Goal: Task Accomplishment & Management: Use online tool/utility

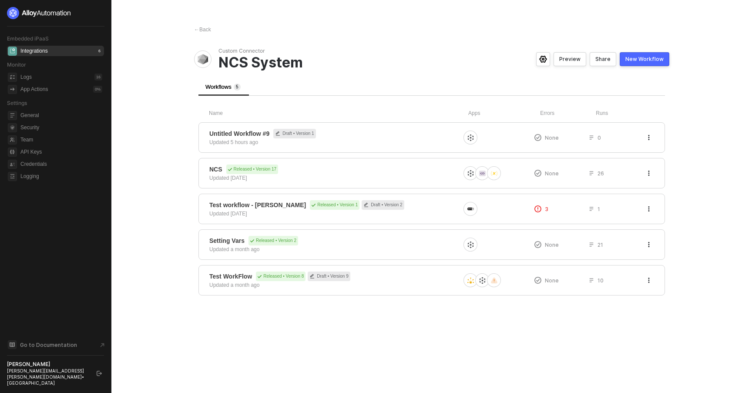
click at [647, 57] on div "New Workflow" at bounding box center [645, 59] width 38 height 7
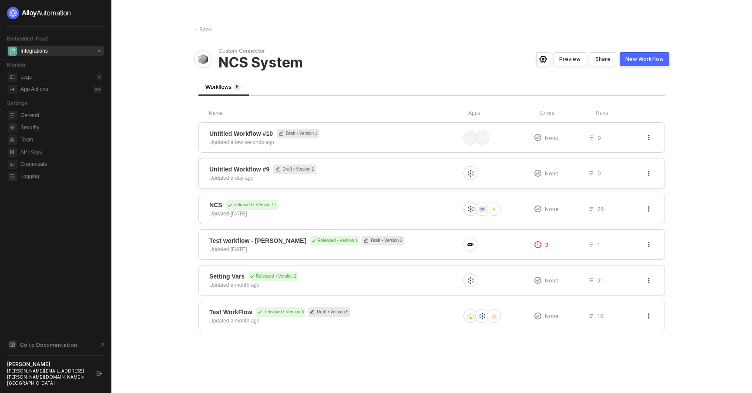
click at [651, 170] on button "button" at bounding box center [649, 173] width 10 height 10
click at [597, 211] on div "Delete" at bounding box center [618, 208] width 54 height 8
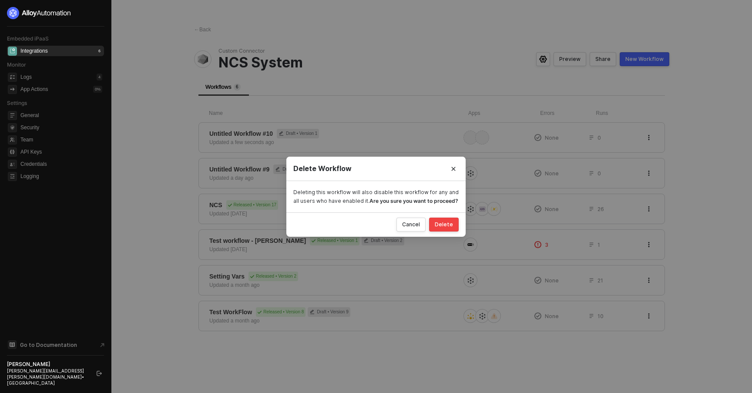
click at [443, 225] on div "Delete" at bounding box center [444, 224] width 18 height 7
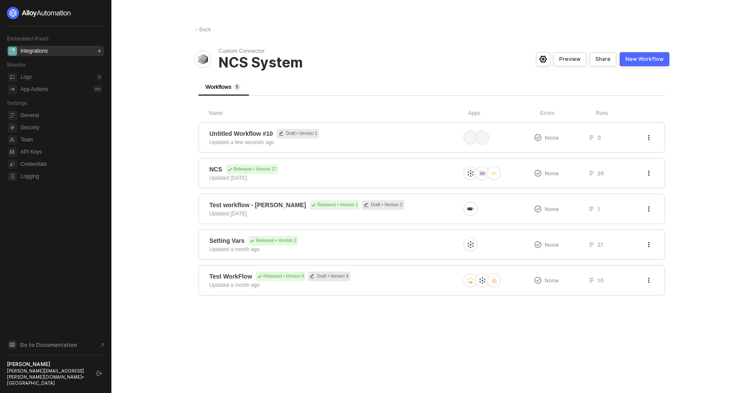
click at [420, 132] on span "Untitled Workflow #10 Draft • Version 1" at bounding box center [334, 134] width 251 height 10
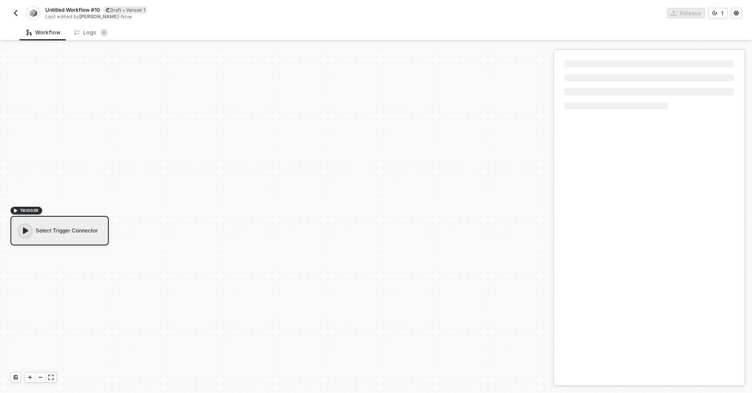
scroll to position [16, 0]
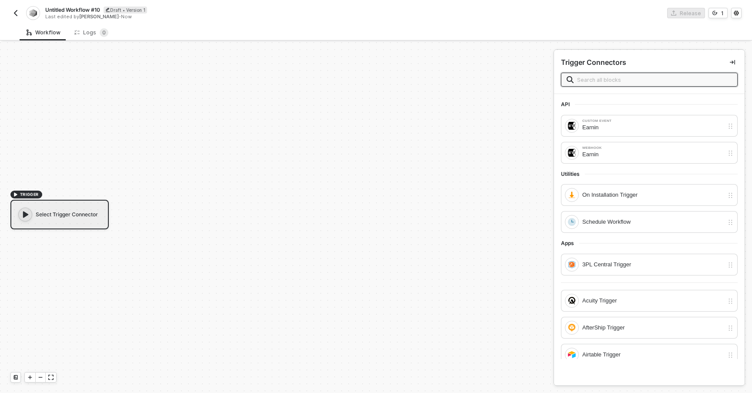
click at [40, 213] on div "Select Trigger Connector" at bounding box center [59, 215] width 98 height 30
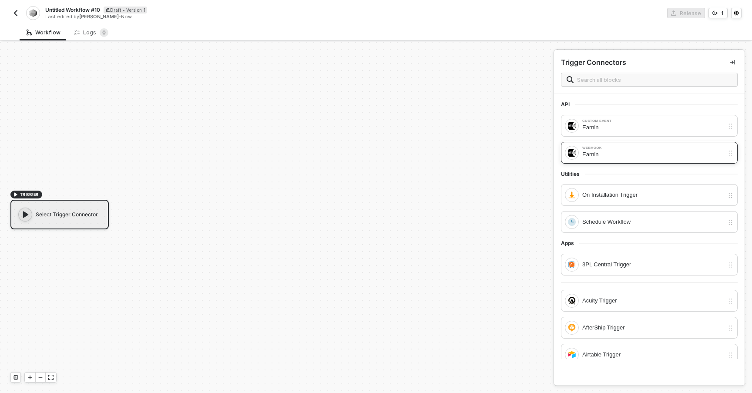
click at [624, 155] on div "Earnin" at bounding box center [654, 155] width 142 height 10
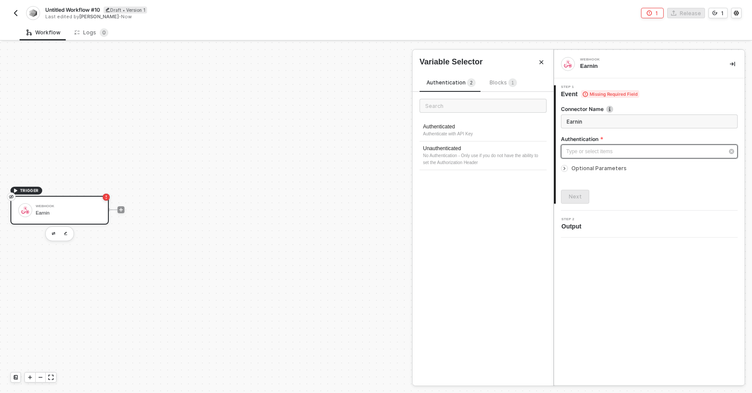
click at [578, 157] on div "Type or select items ﻿" at bounding box center [649, 152] width 177 height 14
click at [517, 149] on div "Unauthenticated" at bounding box center [483, 148] width 120 height 7
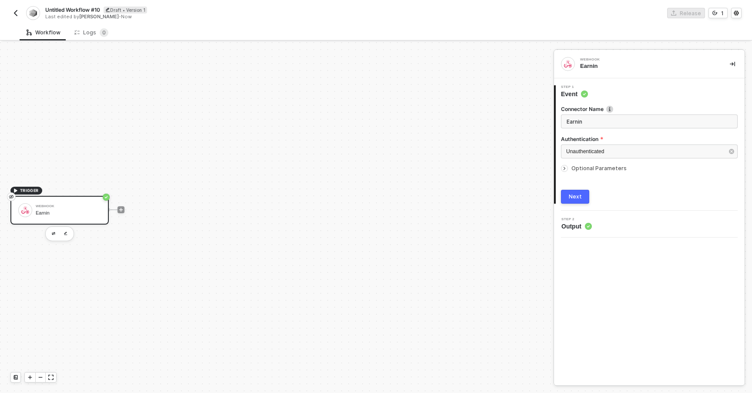
click at [572, 194] on div "Next" at bounding box center [575, 196] width 13 height 7
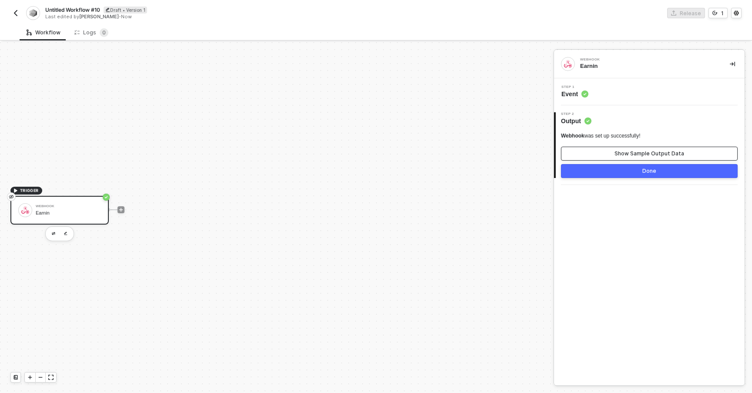
click at [588, 150] on button "Show Sample Output Data" at bounding box center [649, 154] width 177 height 14
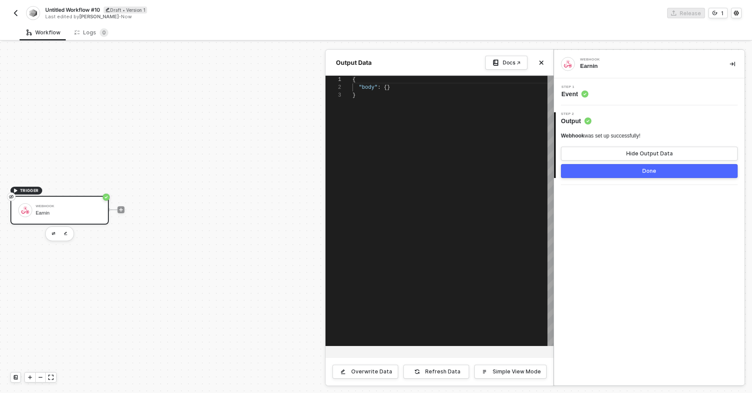
scroll to position [16, 3]
click at [488, 109] on div "{ "body" : {} }" at bounding box center [453, 211] width 201 height 270
click at [601, 93] on div "Step 1 Event" at bounding box center [651, 91] width 189 height 13
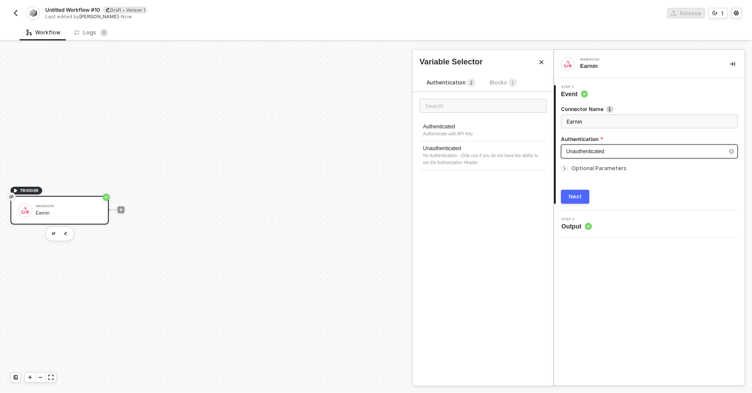
click at [632, 149] on div "Unauthenticated" at bounding box center [646, 152] width 158 height 8
click at [591, 196] on div "Next" at bounding box center [649, 197] width 177 height 14
click at [555, 170] on div "Step 1 Event Connector Name Earnin Authentication Unauthenticated Optional Para…" at bounding box center [649, 144] width 191 height 118
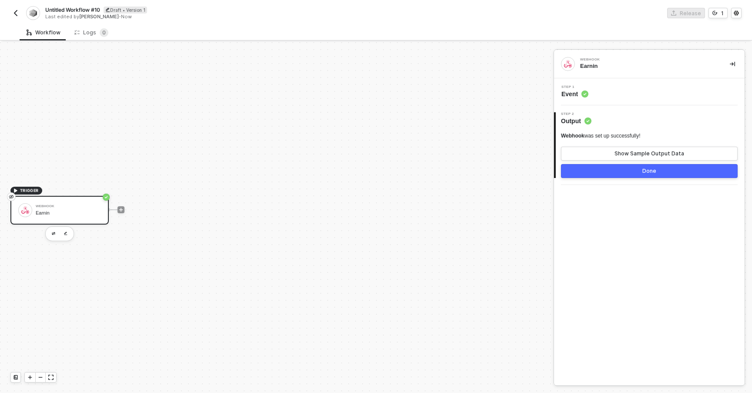
click at [590, 96] on div "Step 1 Event" at bounding box center [651, 91] width 189 height 13
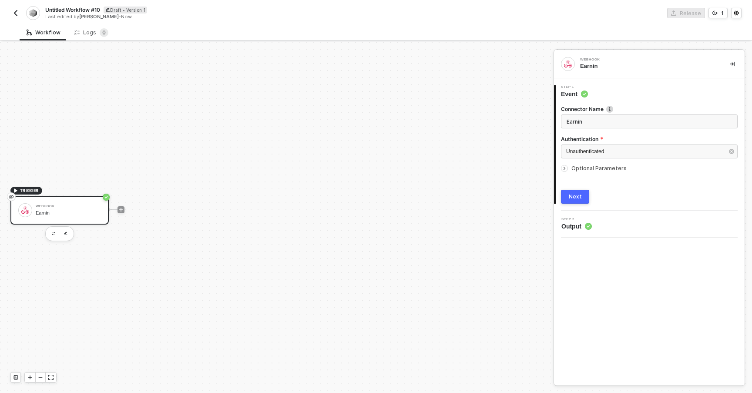
click at [567, 169] on icon "icon-arrow-right-small" at bounding box center [564, 168] width 5 height 5
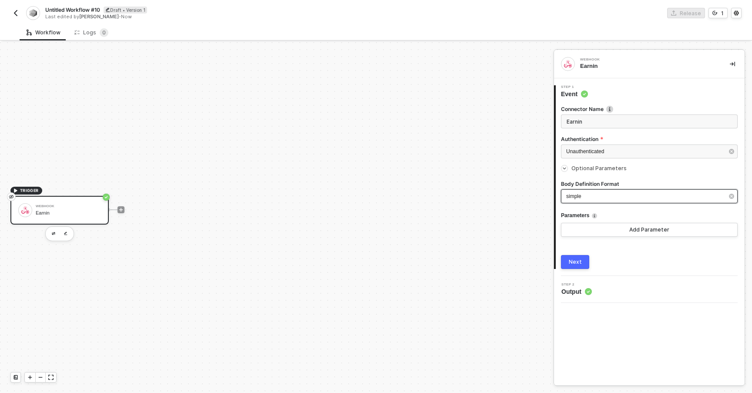
click at [585, 197] on div "simple" at bounding box center [646, 196] width 158 height 8
click at [461, 146] on div "JSON" at bounding box center [483, 142] width 127 height 15
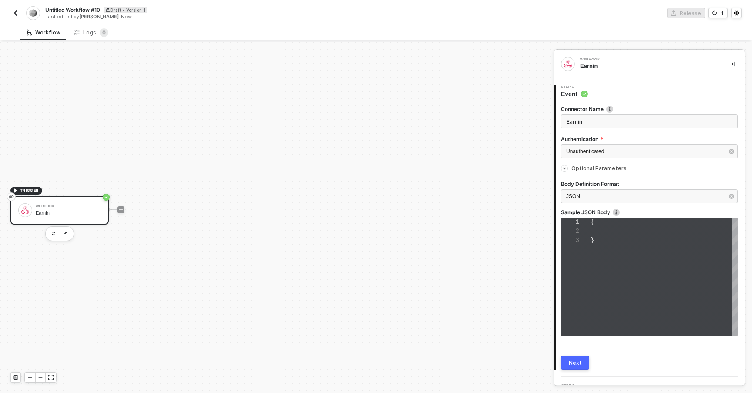
scroll to position [18, 0]
type textarea "{}"
click at [604, 240] on div "{}" at bounding box center [664, 277] width 147 height 118
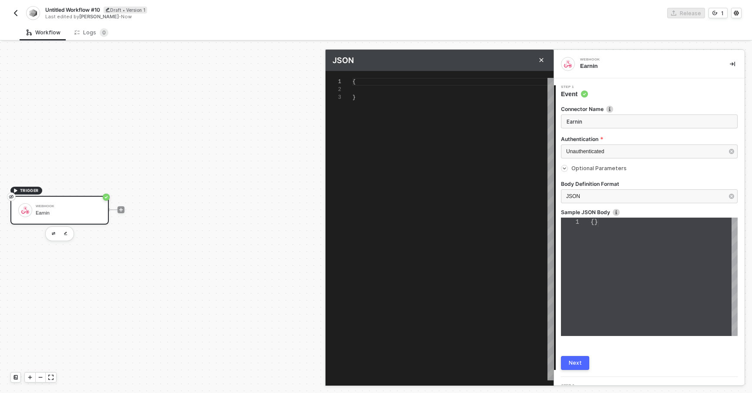
scroll to position [16, 0]
type textarea "{}"
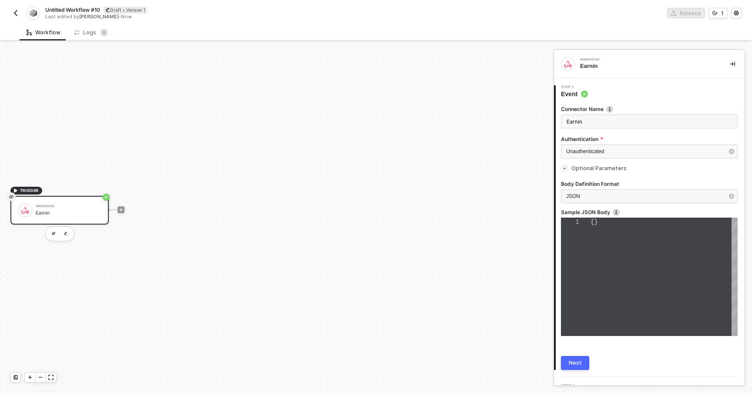
scroll to position [0, 7]
click at [646, 311] on div "{}" at bounding box center [664, 277] width 147 height 118
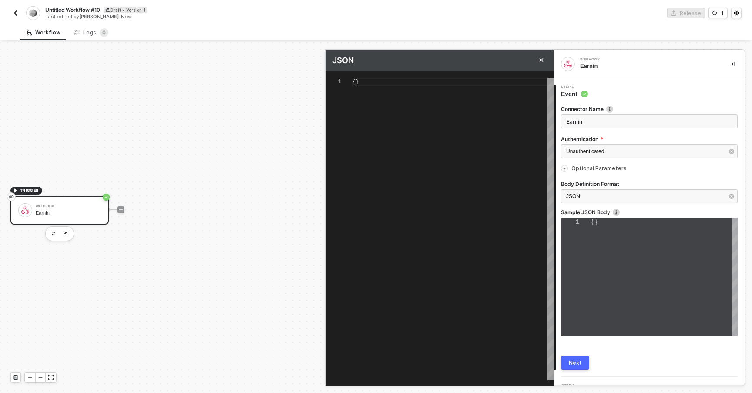
type textarea "{ }"
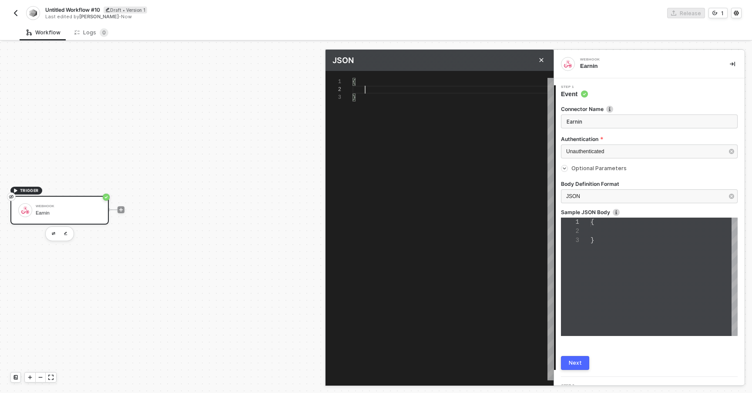
type textarea "{ t }"
type textarea "{ ty }"
type textarea "{ typ }"
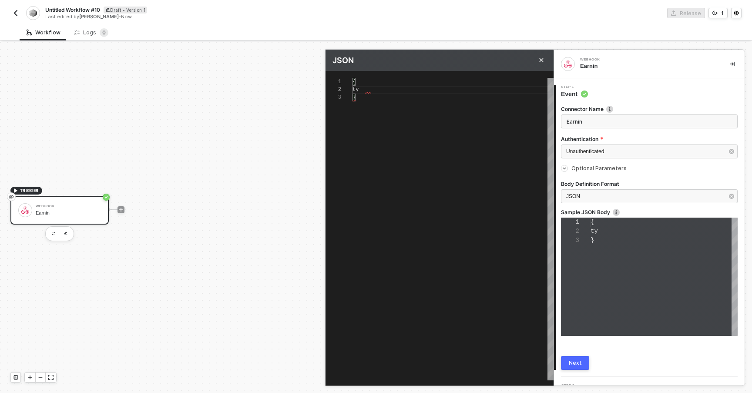
type textarea "{ typ }"
type textarea "{ type }"
type textarea "{ type: }"
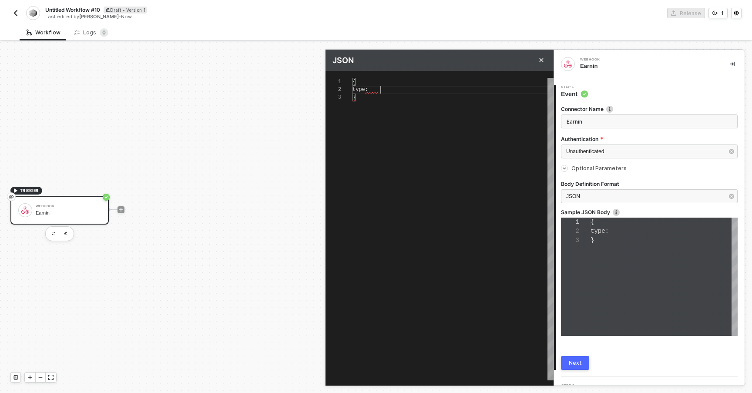
type textarea "{ type }"
type textarea "{ typ }"
type textarea "{ ty }"
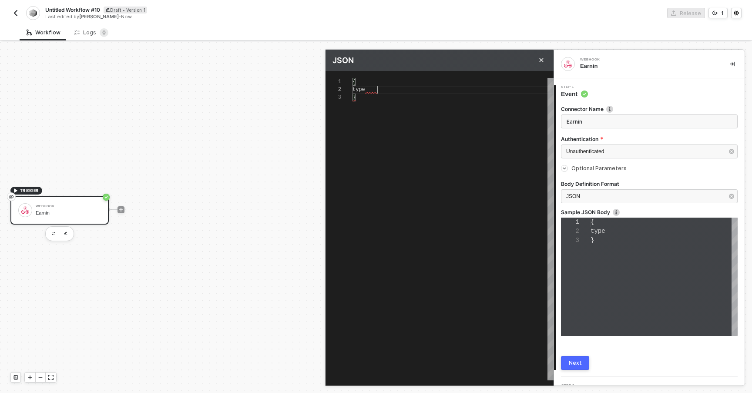
type textarea "{ ty }"
type textarea "{ t }"
type textarea "{ }"
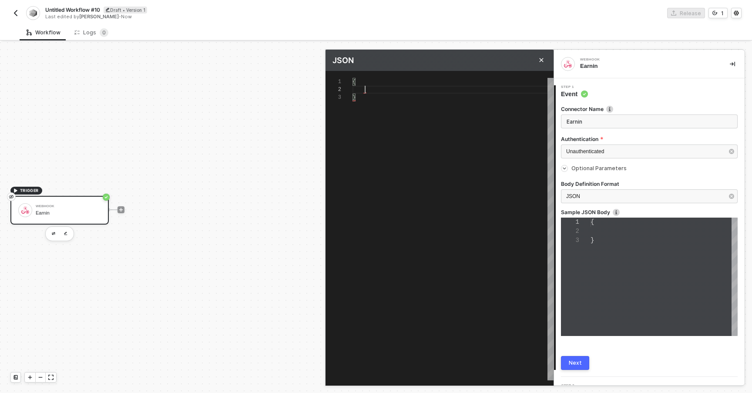
type textarea "{ "" }"
type textarea "{ "t" }"
type textarea "{ "ty" }"
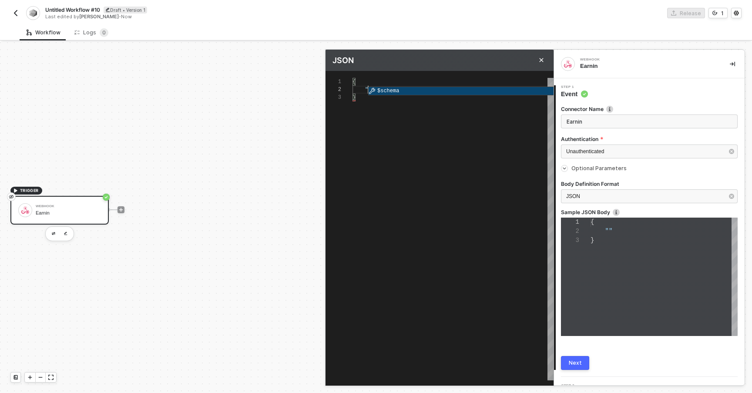
type textarea "{ "ty" }"
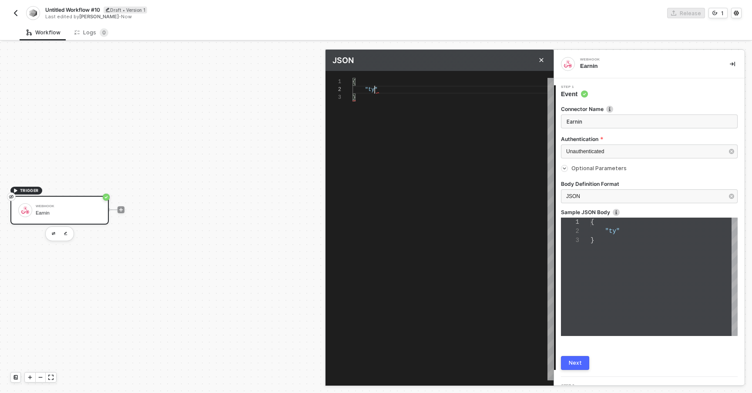
type textarea "{ "typ" }"
type textarea "{ "type" }"
type textarea "{ "type": }"
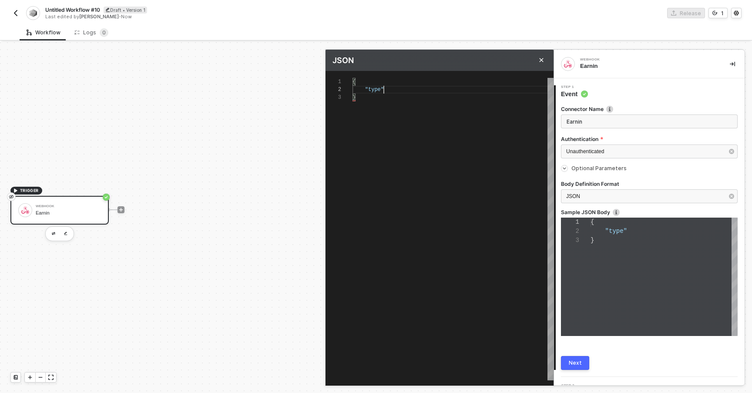
type textarea "{ "type": }"
type textarea "{ "type": "" }"
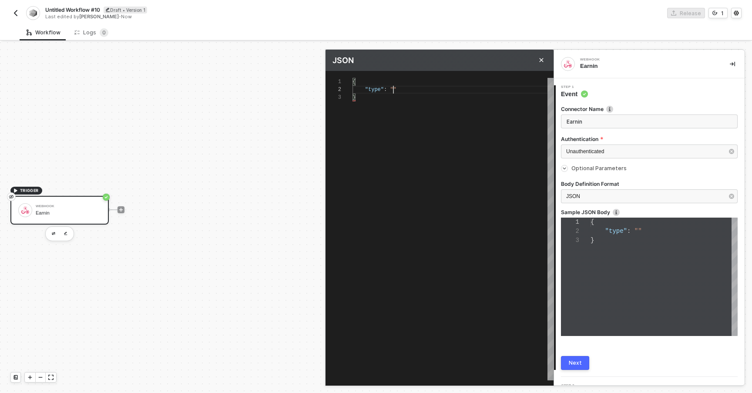
type textarea "{ "type": "<" }"
type textarea "{ "type": "" }"
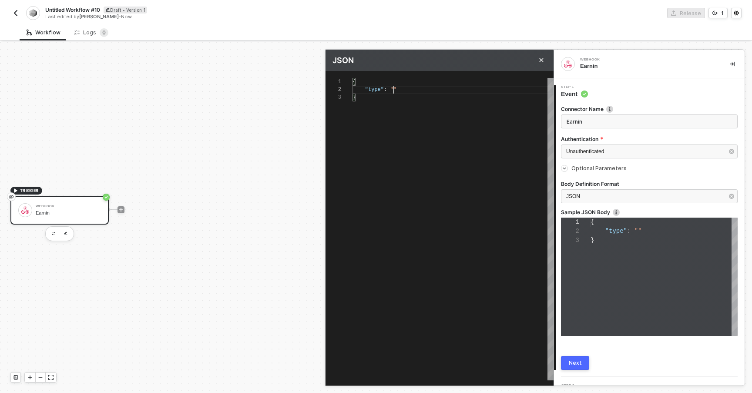
type textarea "{ "type": }"
type textarea "{ "type" }"
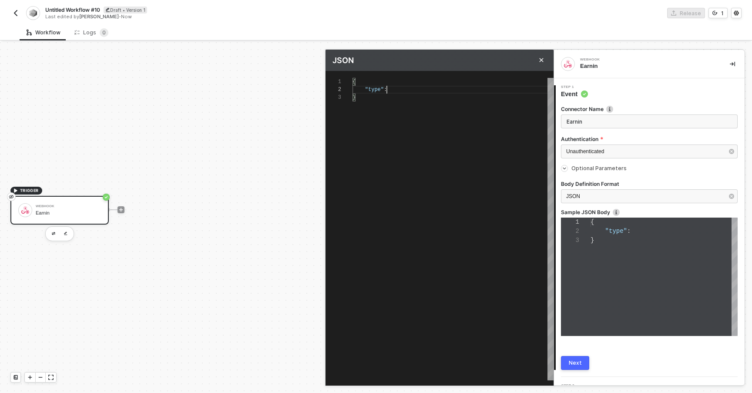
type textarea "{ "type" }"
type textarea "{ "type }"
type textarea "{ "typ }"
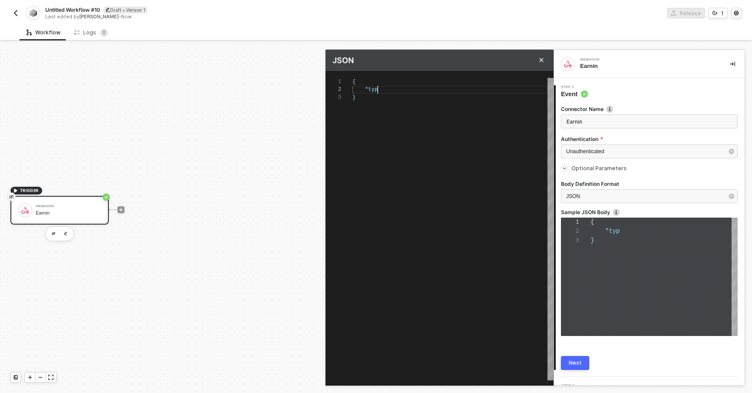
type textarea "{ "ty }"
type textarea "{ "t }"
type textarea "{ " }"
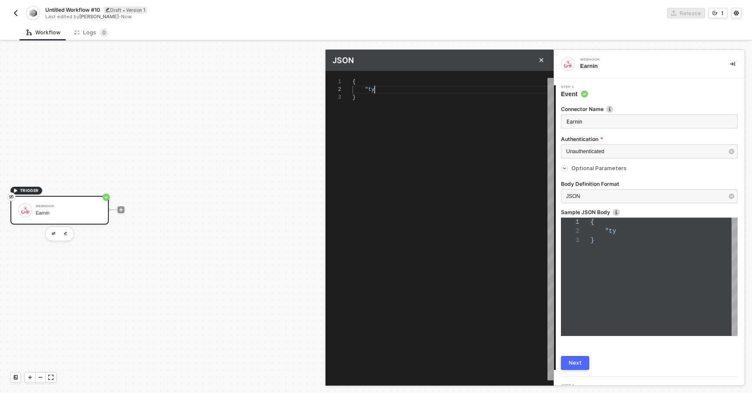
type textarea "{ " }"
type textarea "{ "s }"
type textarea "{ "st }"
type textarea "{ "sta }"
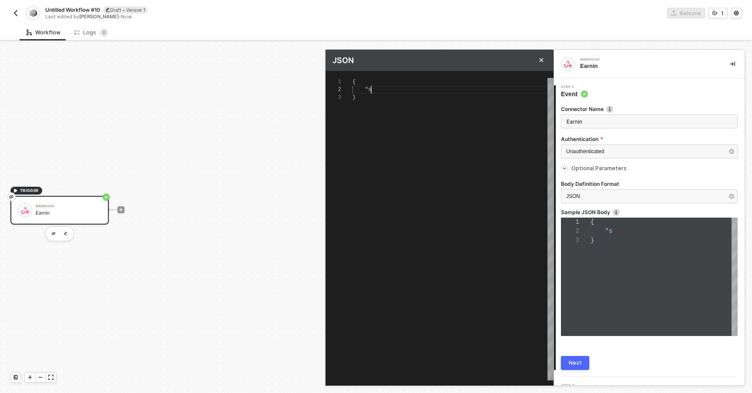
type textarea "{ "stat }"
type textarea "{ "statu }"
type textarea "{ "status }"
type textarea "{ "status" }"
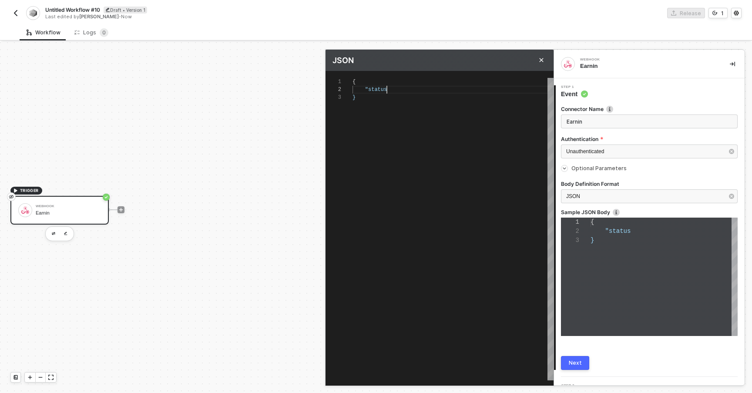
type textarea "{ "status" }"
type textarea "{ "status": }"
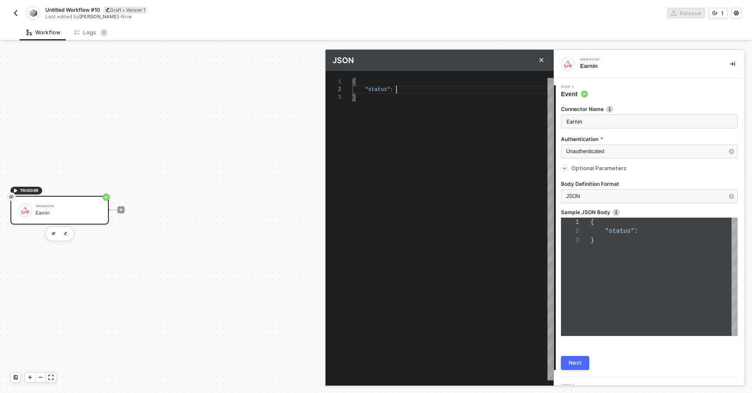
type textarea "{ "status": < }"
type textarea "{ "status": }"
type textarea "{ "status": "" }"
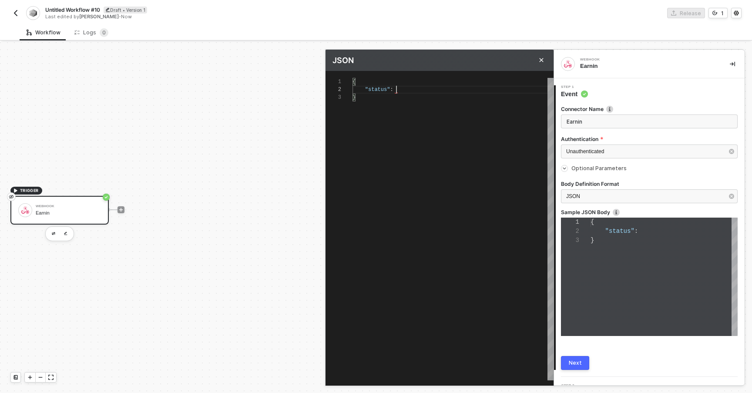
type textarea "{ "status": "" }"
type textarea "{ "status": "<" }"
type textarea "{ "status": "" }"
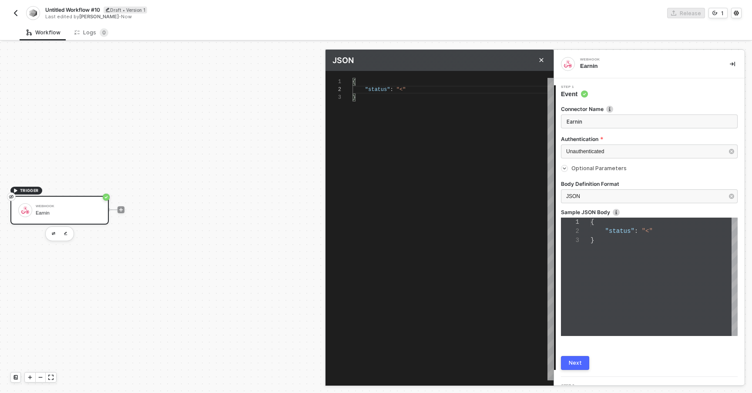
type textarea "{ "status": "o" }"
type textarea "{ "status": "ok" }"
type textarea "{ "status": "ok", }"
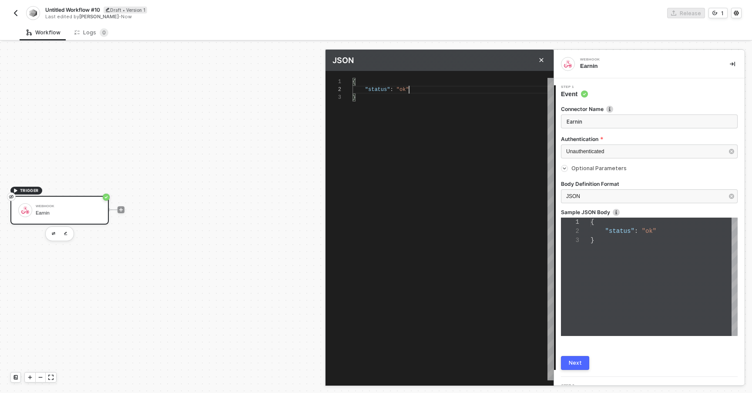
type textarea "{ "status": "ok", }"
type textarea "{ "status": "ok", "" }"
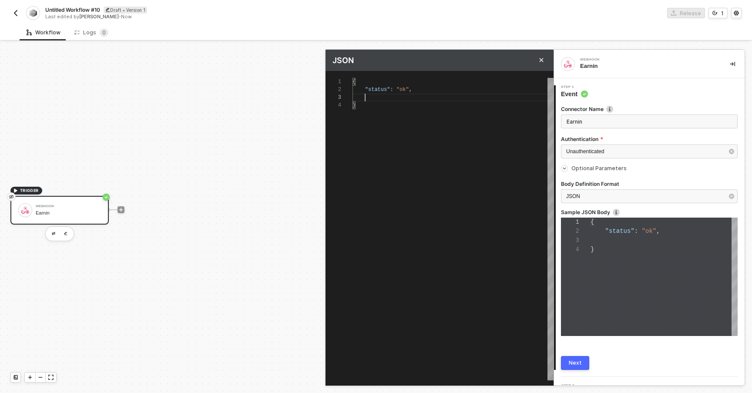
type textarea "{ "status": "ok", "" }"
type textarea "{ "status": "ok", "e" }"
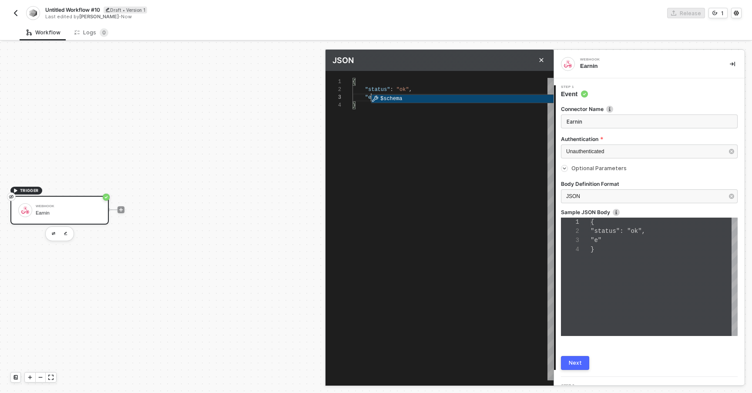
type textarea "{ "status": "ok", "er" }"
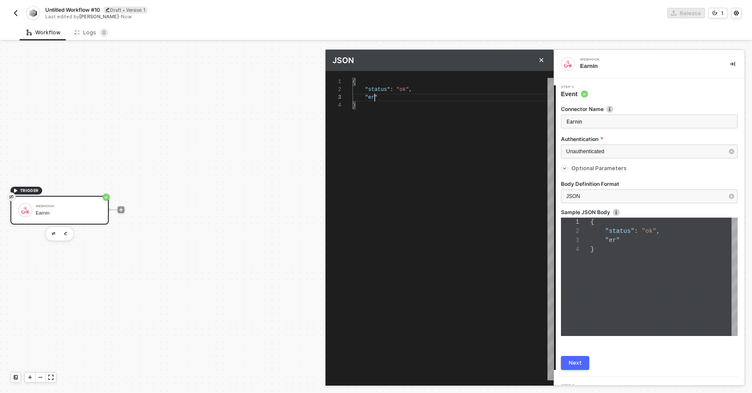
type textarea "{ "status": "ok", "err" }"
type textarea "{ "status": "ok", "erro" }"
type textarea "{ "status": "ok", "error" }"
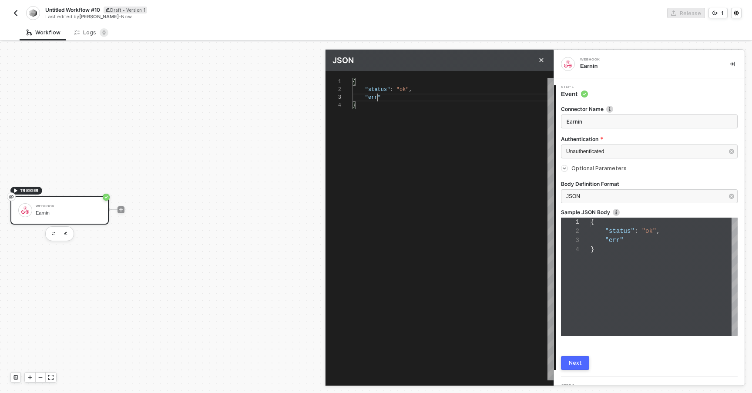
type textarea "{ "status": "ok", "error" }"
type textarea "{ "status": "ok", "erro" }"
type textarea "{ "status": "ok", "err" }"
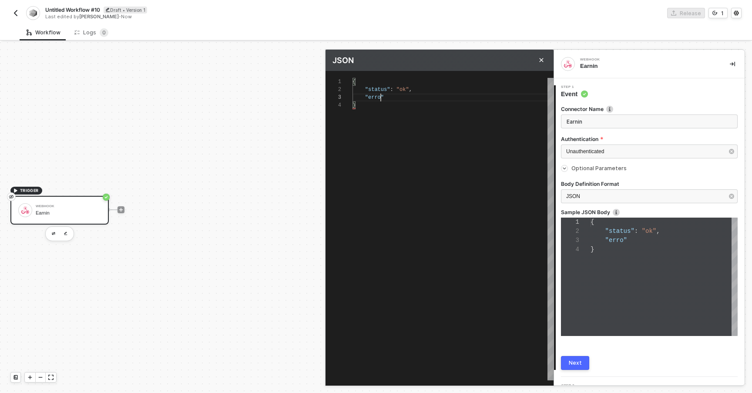
type textarea "{ "status": "ok", "er" }"
type textarea "{ "status": "ok", "e" }"
type textarea "{ "status": "ok", "" }"
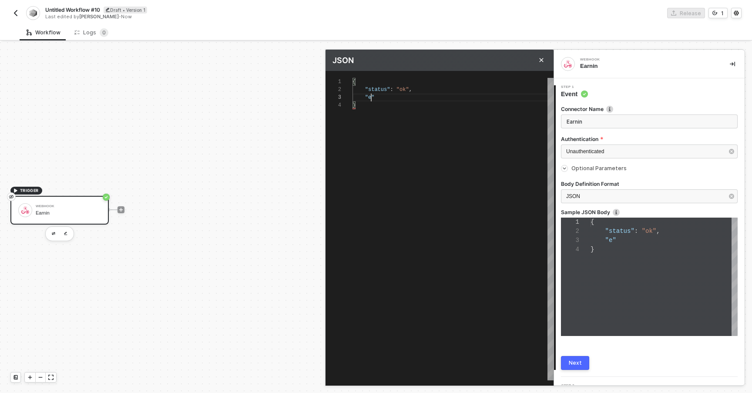
type textarea "{ "status": "ok", "" }"
type textarea "{ "status": "ok", "m" }"
type textarea "{ "status": "ok", "ms" }"
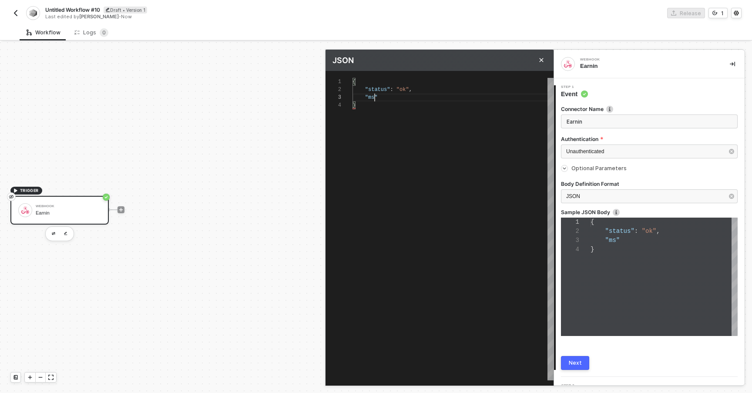
type textarea "{ "status": "ok", "msg" }"
type textarea "{ "status": "ok", "msg": }"
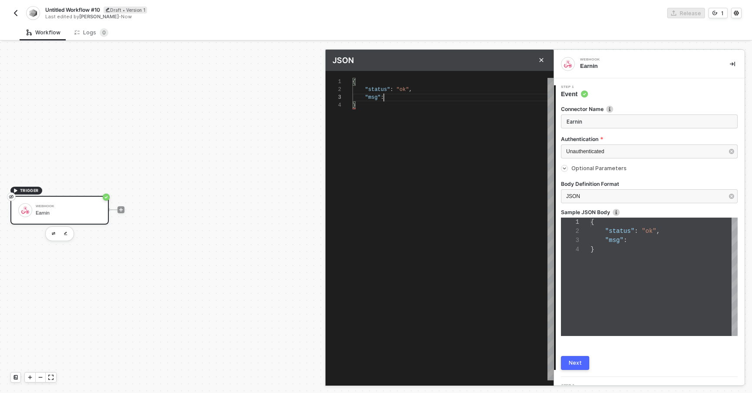
type textarea "{ "status": "ok", "msg": }"
type textarea "{ "status": "ok", "msg": "" }"
type textarea "{ "status": "ok", "msg": "s" }"
type textarea "{ "status": "ok", "msg": "so" }"
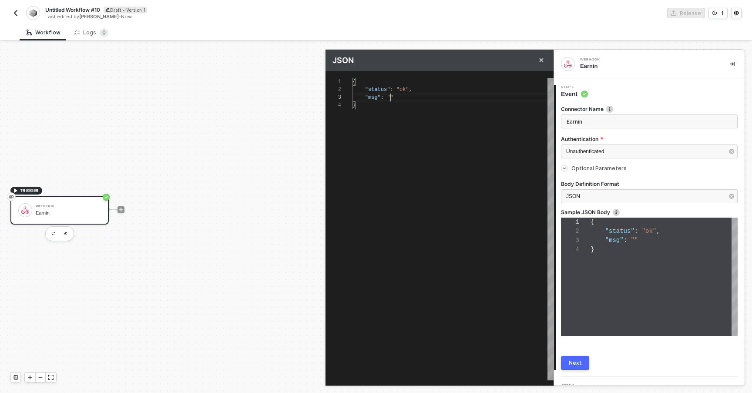
type textarea "{ "status": "ok", "msg": "som" }"
type textarea "{ "status": "ok", "msg": "some" }"
type textarea "{ "status": "ok", "msg": "some " }"
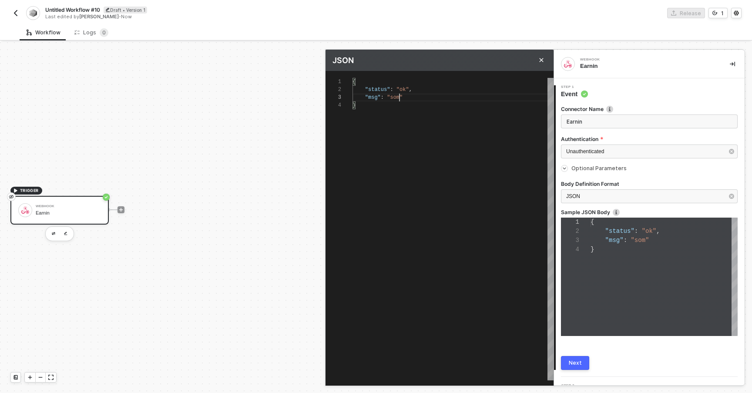
type textarea "{ "status": "ok", "msg": "some " }"
type textarea "{ "status": "ok", "msg": "some m" }"
type textarea "{ "status": "ok", "msg": "some me" }"
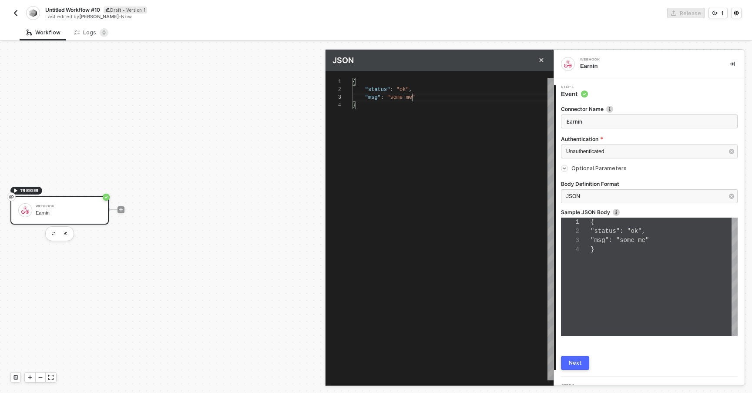
type textarea "{ "status": "ok", "msg": "some mes" }"
type textarea "{ "status": "ok", "msg": "some mess" }"
type textarea "{ "status": "ok", "msg": "some messa" }"
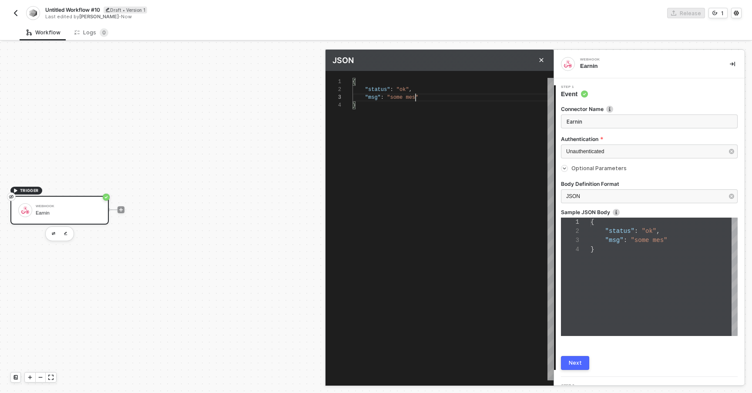
type textarea "{ "status": "ok", "msg": "some messa" }"
type textarea "{ "status": "ok", "msg": "some messag" }"
type textarea "{ "status": "ok", "msg": "some message" }"
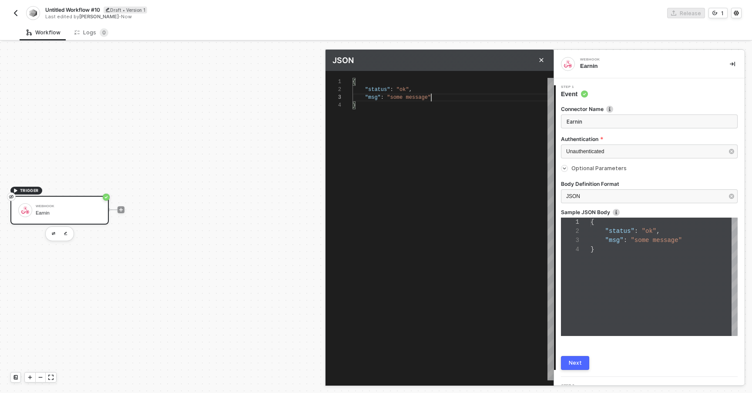
scroll to position [16, 78]
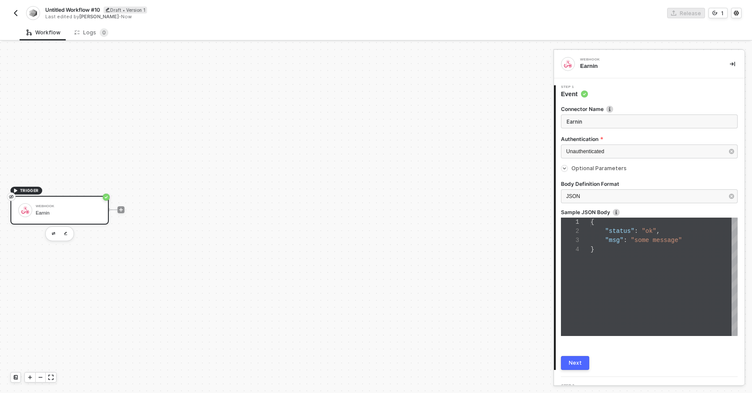
click at [572, 357] on button "Next" at bounding box center [575, 363] width 28 height 14
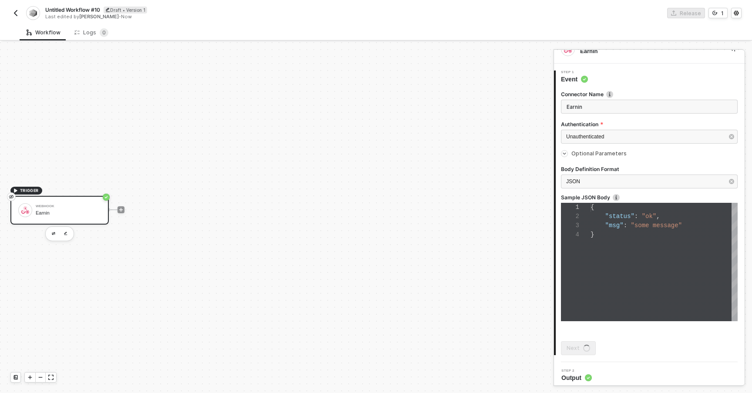
scroll to position [0, 0]
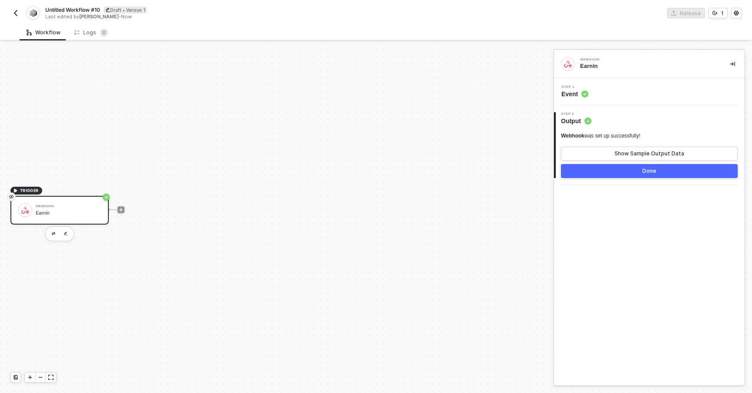
click at [125, 209] on div at bounding box center [121, 210] width 116 height 68
click at [123, 209] on icon "icon-play" at bounding box center [120, 209] width 5 height 5
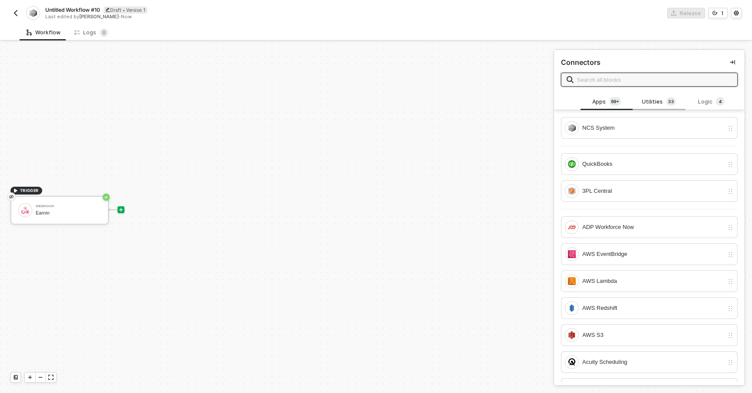
click at [654, 105] on div "Utilities 3 3" at bounding box center [659, 102] width 38 height 10
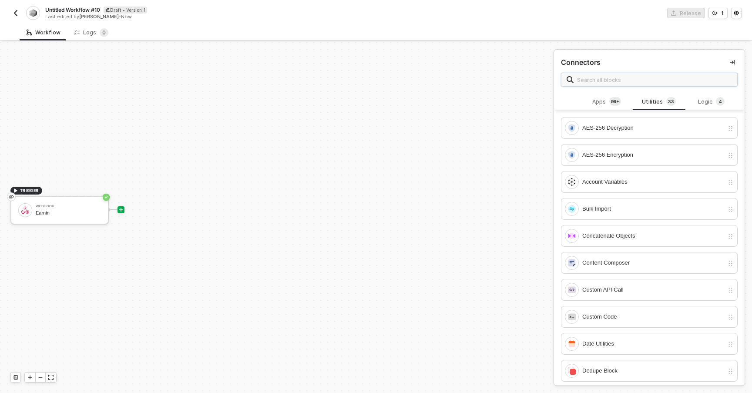
click at [628, 79] on input "text" at bounding box center [654, 80] width 155 height 10
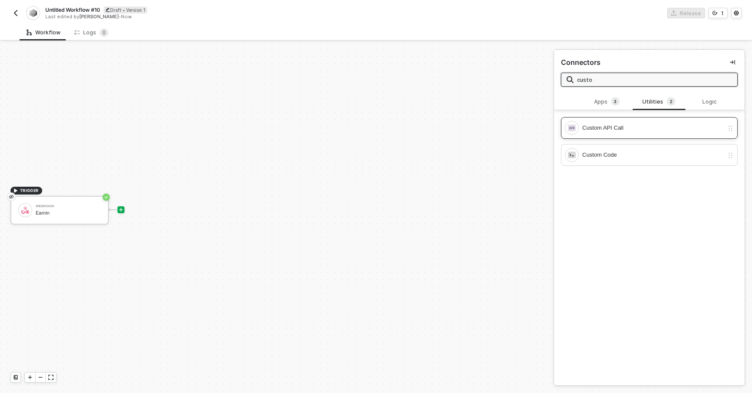
type input "custo"
click at [592, 131] on div "Custom API Call" at bounding box center [654, 128] width 142 height 10
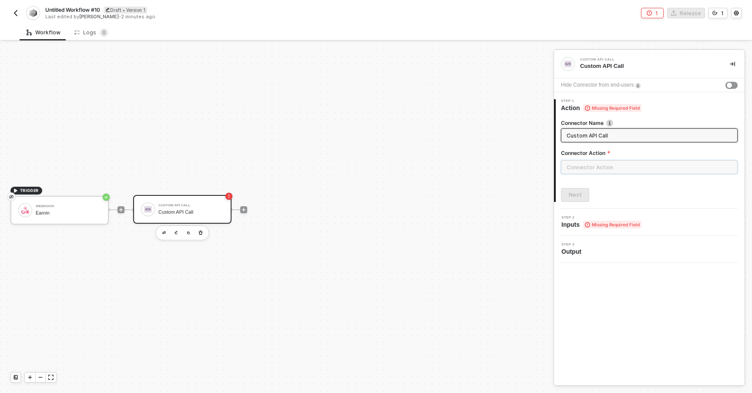
click at [590, 169] on input "text" at bounding box center [649, 167] width 177 height 14
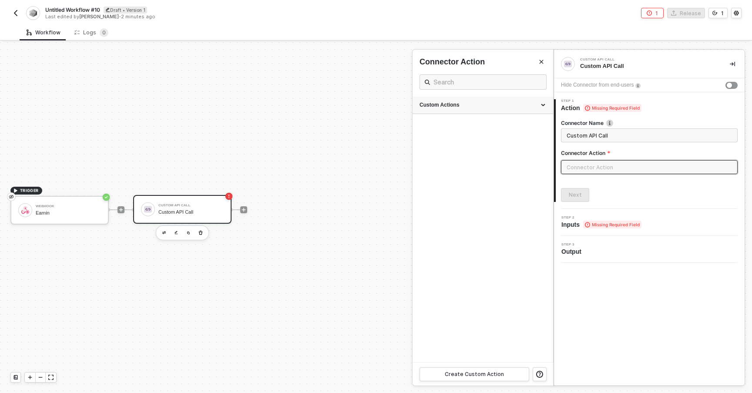
click at [446, 105] on div "Custom Actions" at bounding box center [483, 104] width 127 height 7
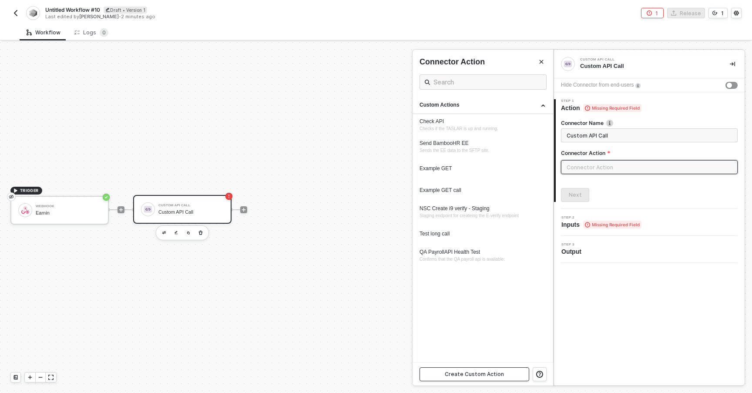
click at [475, 375] on div "Create Custom Action" at bounding box center [474, 374] width 59 height 7
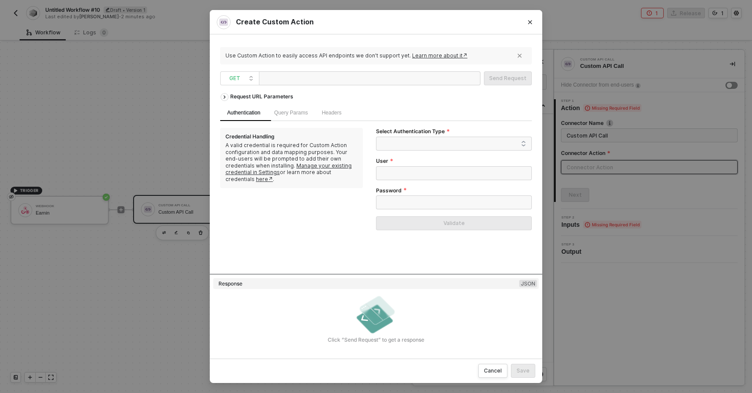
paste div
click at [405, 143] on span at bounding box center [455, 143] width 141 height 13
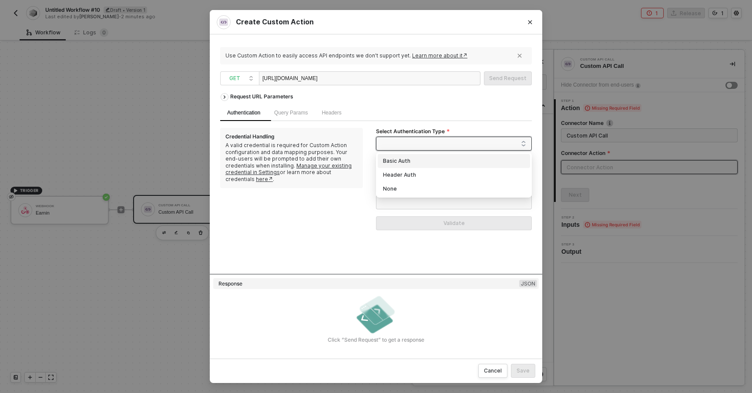
click at [401, 163] on div "Basic Auth" at bounding box center [454, 161] width 142 height 10
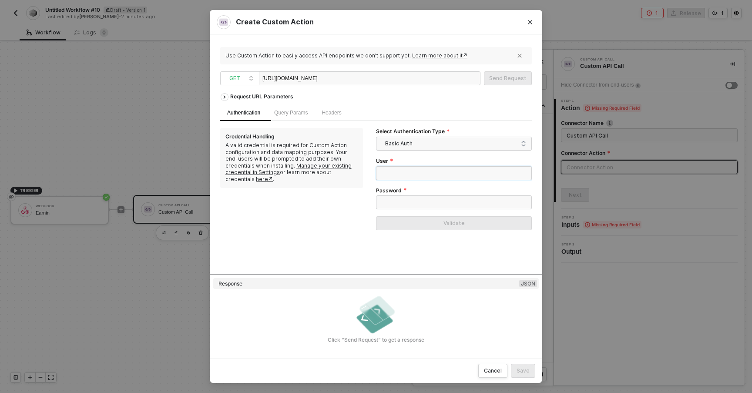
click at [397, 169] on input "User" at bounding box center [454, 173] width 156 height 14
click at [402, 144] on span "Basic Auth" at bounding box center [455, 143] width 141 height 13
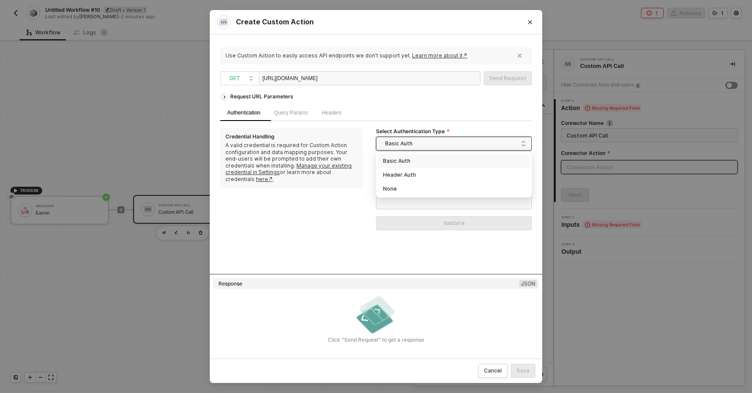
click at [404, 158] on div "Basic Auth" at bounding box center [454, 161] width 142 height 10
click at [408, 143] on span "Basic Auth" at bounding box center [455, 143] width 141 height 13
click at [408, 182] on div "None" at bounding box center [454, 189] width 152 height 14
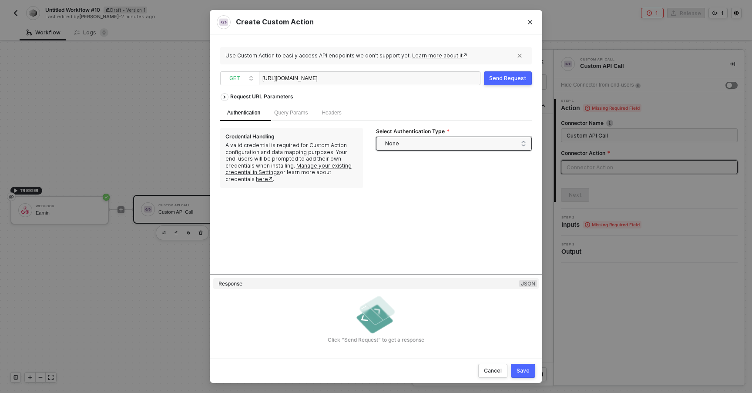
click at [407, 148] on span "None" at bounding box center [455, 143] width 141 height 13
click at [410, 177] on div "Header Auth" at bounding box center [454, 175] width 142 height 10
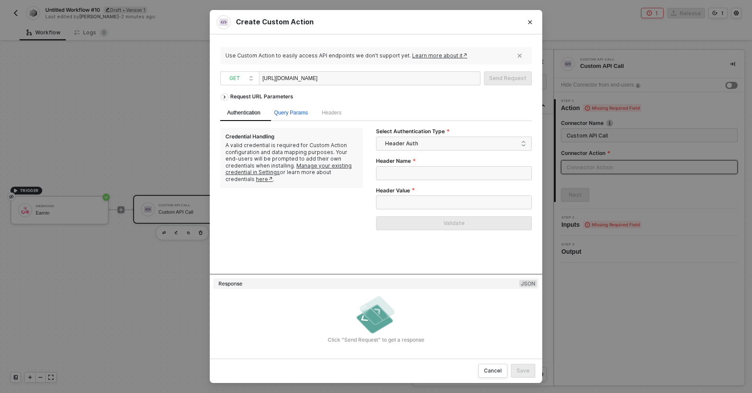
click at [291, 115] on span "Query Params" at bounding box center [291, 113] width 34 height 6
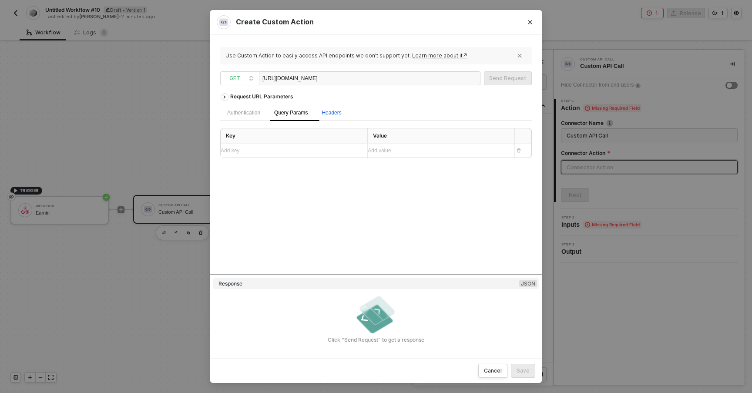
click at [341, 115] on div "Headers" at bounding box center [332, 113] width 20 height 8
click at [258, 115] on div "Authentication" at bounding box center [243, 113] width 33 height 8
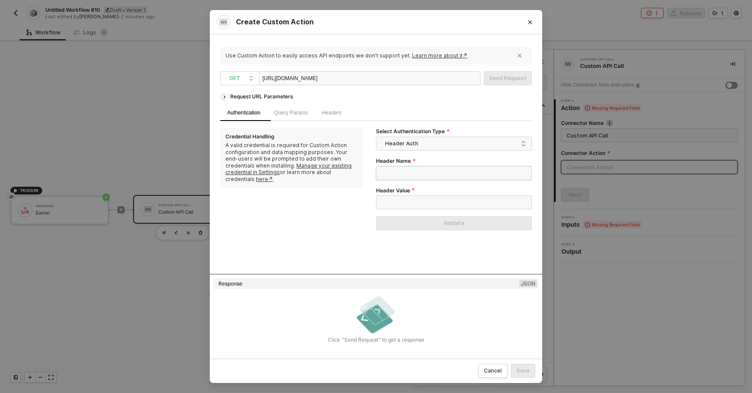
click at [395, 168] on input "Header Name" at bounding box center [454, 173] width 156 height 14
click at [384, 142] on input "Select Authentication Type" at bounding box center [453, 144] width 145 height 14
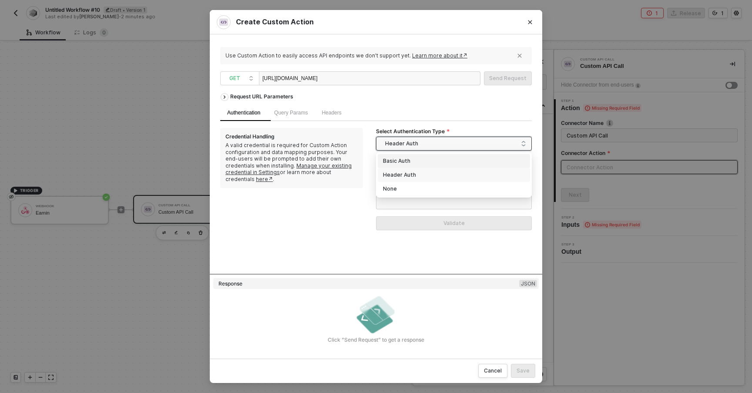
click at [391, 157] on div "Basic Auth" at bounding box center [454, 161] width 142 height 10
click at [406, 144] on span "Basic Auth" at bounding box center [455, 143] width 141 height 13
click at [399, 186] on div "None" at bounding box center [454, 189] width 142 height 10
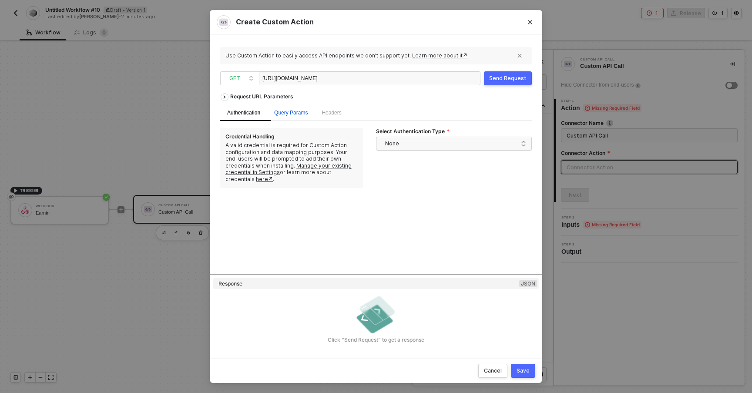
click at [288, 112] on span "Query Params" at bounding box center [291, 113] width 34 height 6
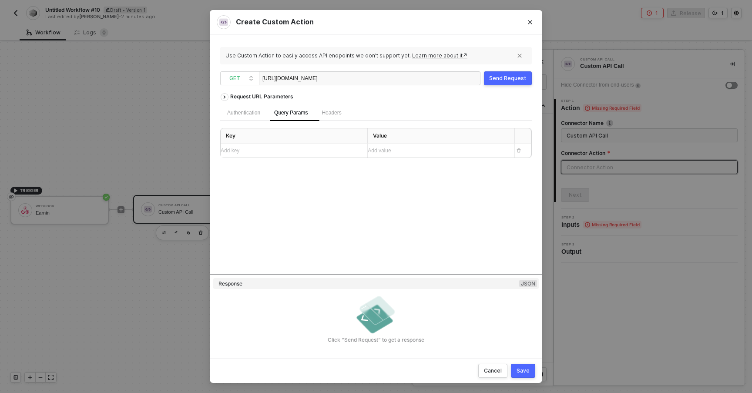
click at [309, 154] on div "Add key ﻿" at bounding box center [291, 151] width 140 height 8
click at [329, 112] on span "Headers" at bounding box center [332, 113] width 20 height 6
click at [288, 112] on span "Query Params" at bounding box center [291, 113] width 34 height 6
click at [297, 158] on div "Key Value Add key ﻿ Add value ﻿" at bounding box center [376, 143] width 312 height 30
click at [293, 154] on div "Add key ﻿" at bounding box center [291, 151] width 140 height 8
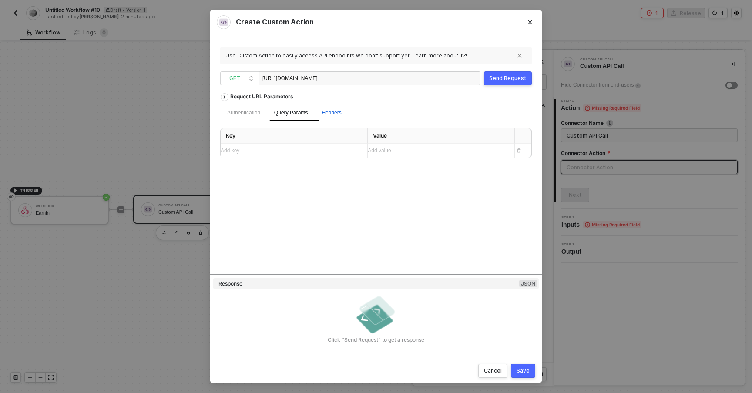
click at [337, 111] on span "Headers" at bounding box center [332, 113] width 20 height 6
click at [293, 114] on span "Query Params" at bounding box center [291, 113] width 34 height 6
click at [307, 150] on div "Add key ﻿" at bounding box center [291, 151] width 140 height 8
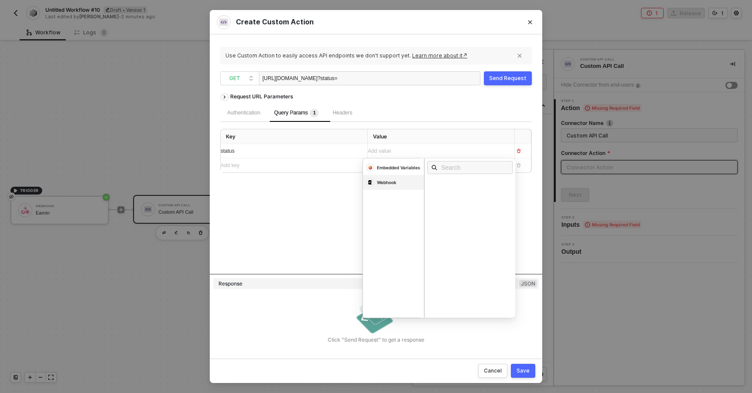
click at [380, 185] on div "Webhook" at bounding box center [387, 182] width 20 height 6
click at [442, 198] on div "Status" at bounding box center [440, 195] width 17 height 6
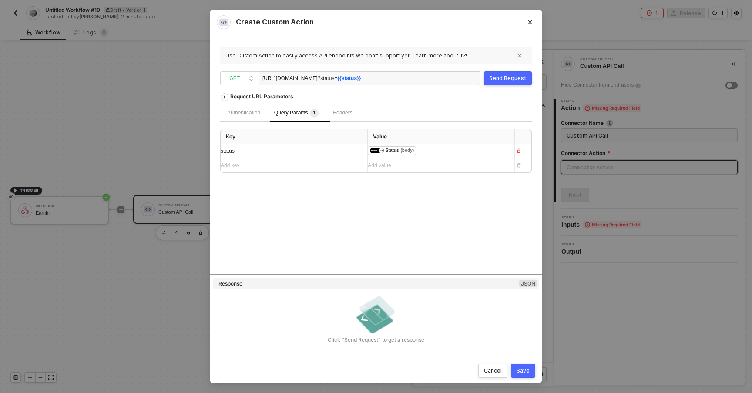
click at [328, 174] on div "Request URL Parameters Authentication Query Params 1 Headers Key Value status ﻿…" at bounding box center [376, 182] width 312 height 186
click at [321, 169] on div "Add key ﻿" at bounding box center [291, 166] width 140 height 8
